Goal: Information Seeking & Learning: Learn about a topic

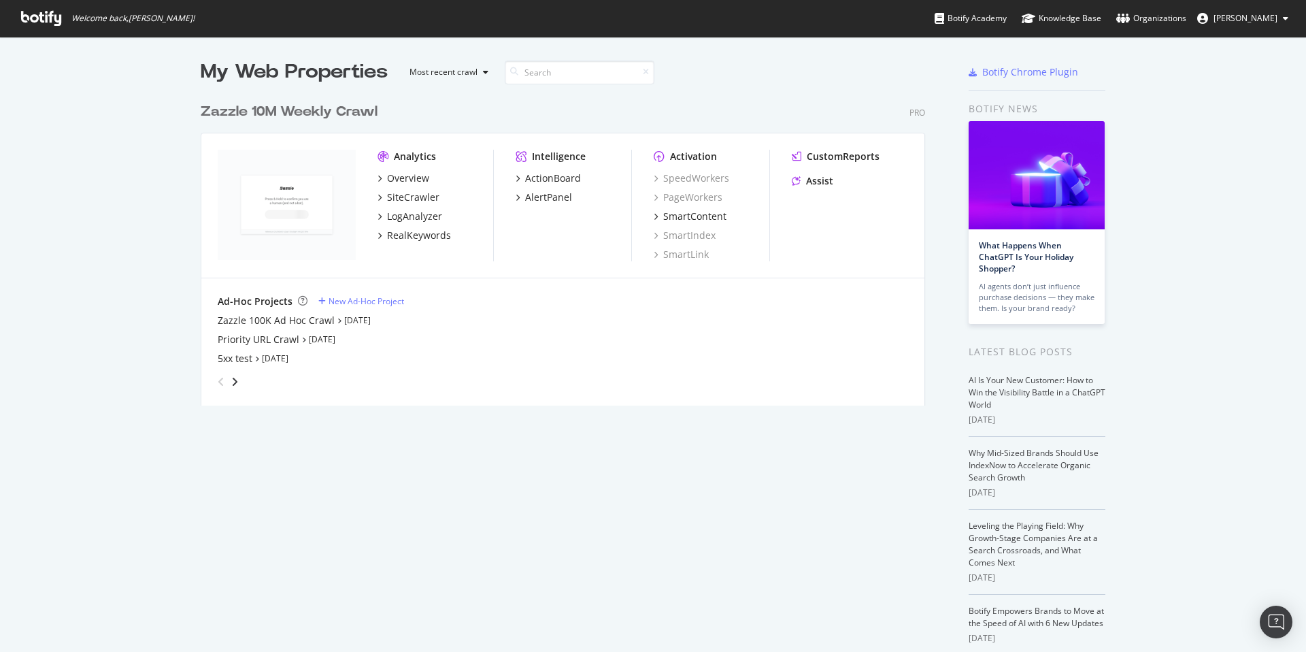
scroll to position [310, 725]
click at [419, 214] on div "LogAnalyzer" at bounding box center [414, 217] width 55 height 14
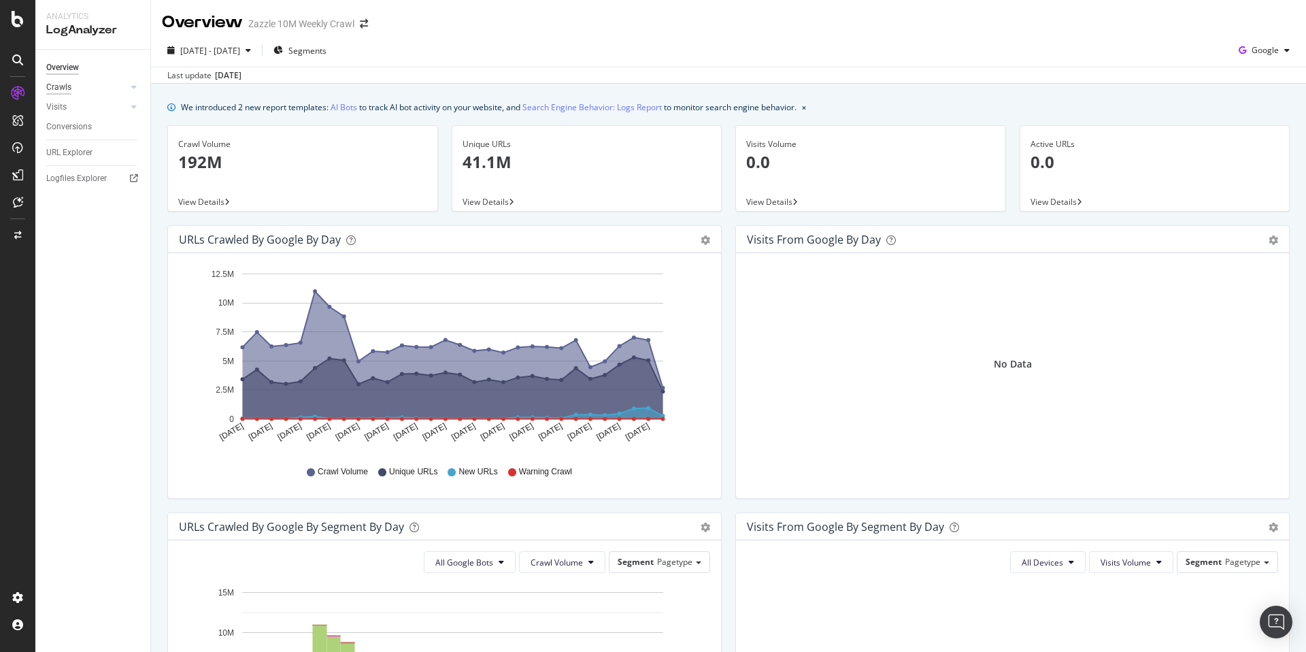
click at [62, 88] on div "Crawls" at bounding box center [58, 87] width 25 height 14
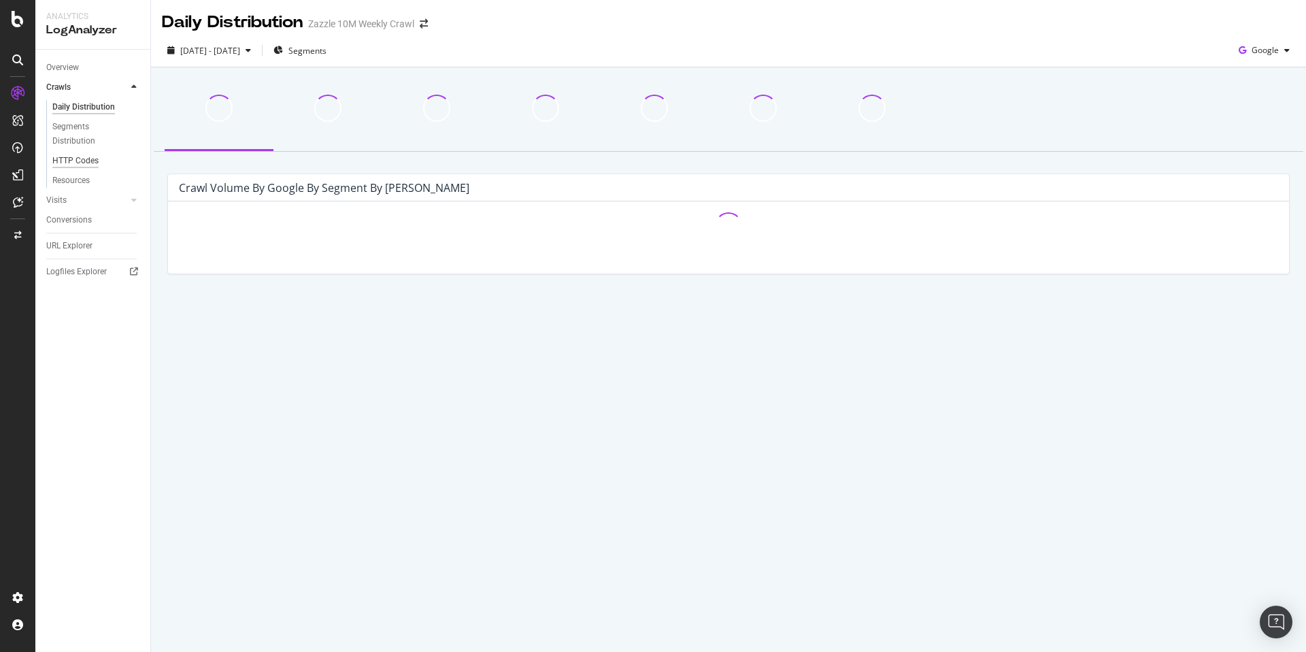
click at [74, 165] on div "HTTP Codes" at bounding box center [75, 161] width 46 height 14
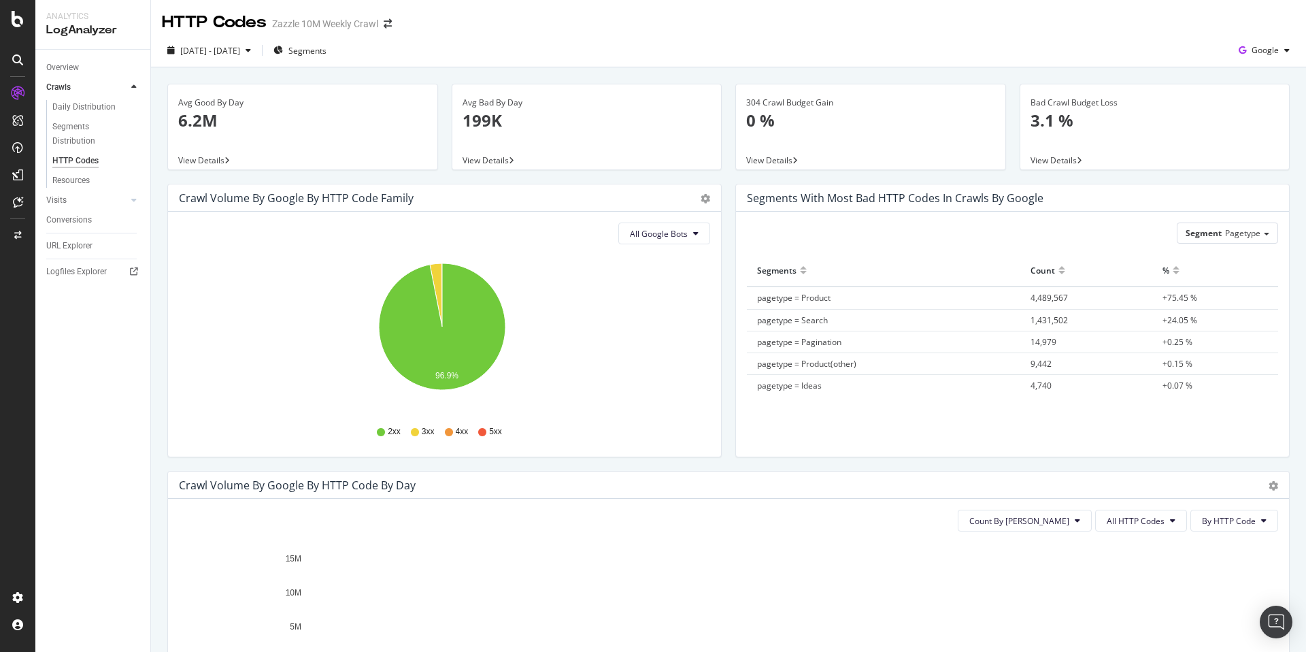
scroll to position [295, 0]
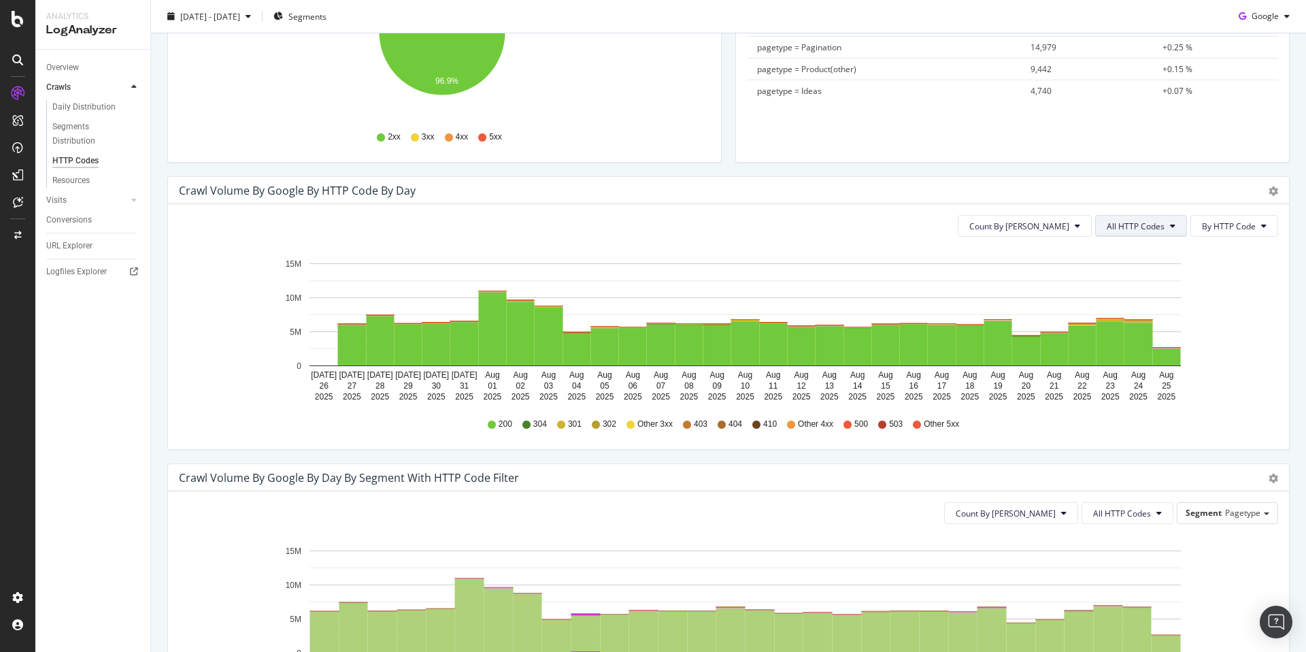
click at [1139, 227] on span "All HTTP Codes" at bounding box center [1136, 226] width 58 height 12
click at [1129, 319] on div "3xx family" at bounding box center [1133, 328] width 90 height 20
